Goal: Task Accomplishment & Management: Complete application form

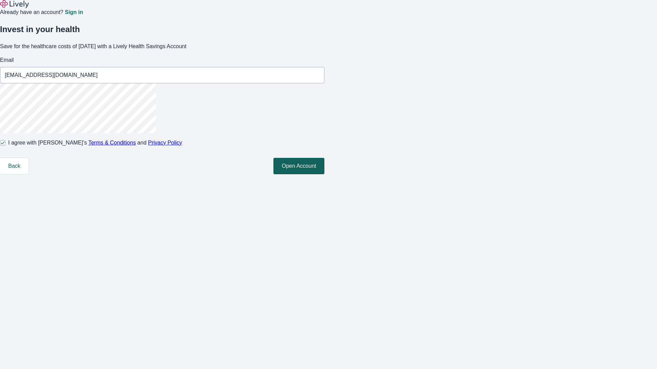
click at [324, 174] on button "Open Account" at bounding box center [298, 166] width 51 height 16
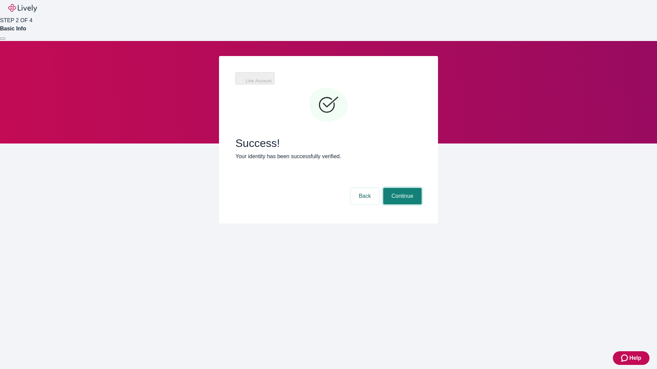
click at [401, 188] on button "Continue" at bounding box center [402, 196] width 38 height 16
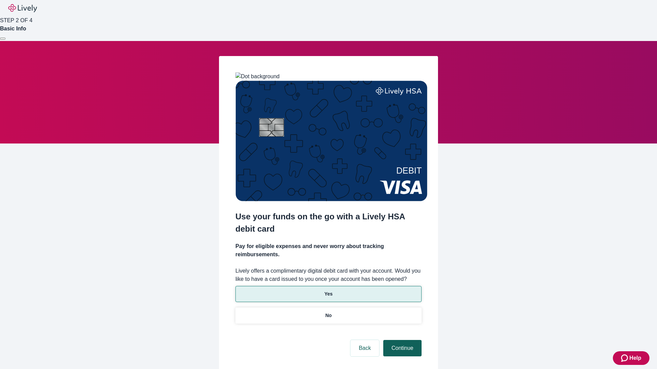
click at [328, 291] on p "Yes" at bounding box center [328, 294] width 8 height 7
click at [401, 340] on button "Continue" at bounding box center [402, 348] width 38 height 16
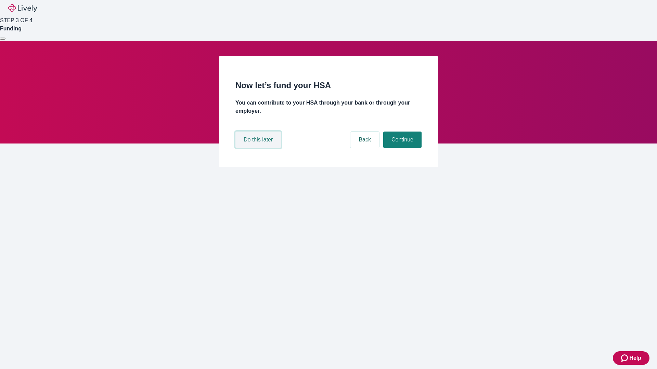
click at [259, 148] on button "Do this later" at bounding box center [258, 140] width 46 height 16
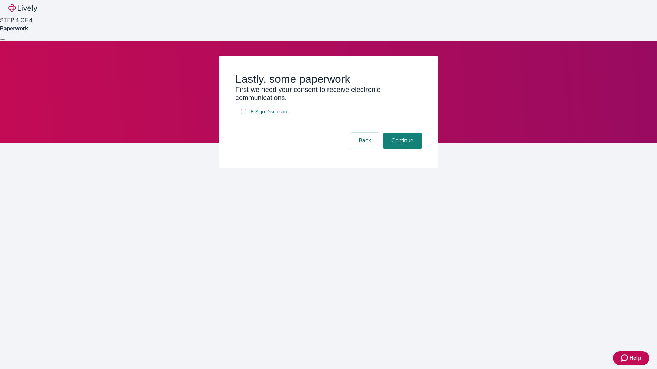
click at [244, 115] on input "E-Sign Disclosure" at bounding box center [243, 111] width 5 height 5
checkbox input "true"
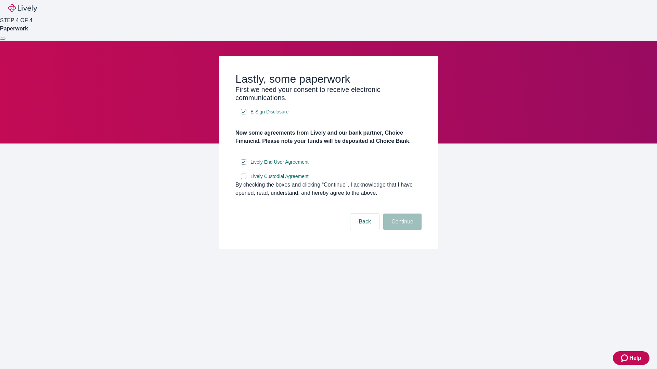
click at [244, 179] on input "Lively Custodial Agreement" at bounding box center [243, 176] width 5 height 5
checkbox input "true"
click at [401, 230] on button "Continue" at bounding box center [402, 222] width 38 height 16
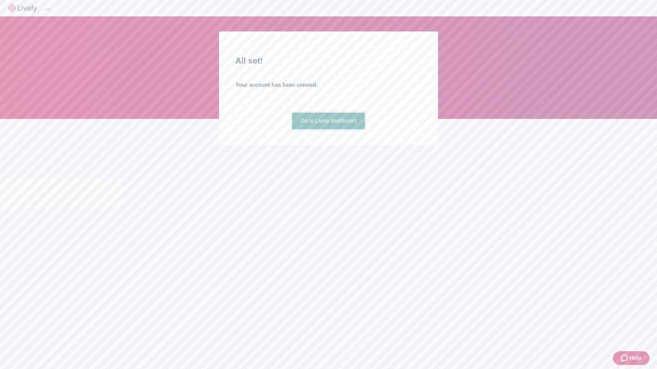
click at [328, 129] on link "Go to Lively dashboard" at bounding box center [328, 121] width 73 height 16
